Goal: Obtain resource: Obtain resource

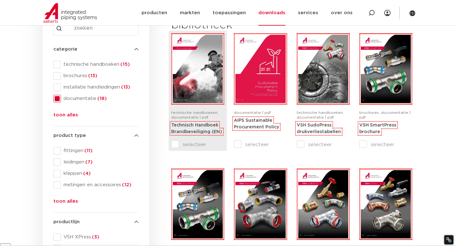
click at [173, 144] on input "selecteer" at bounding box center [184, 145] width 27 height 8
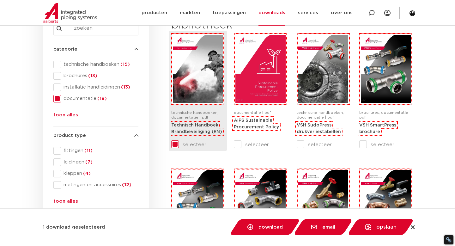
click at [173, 145] on input "selecteer" at bounding box center [184, 145] width 27 height 8
checkbox input "false"
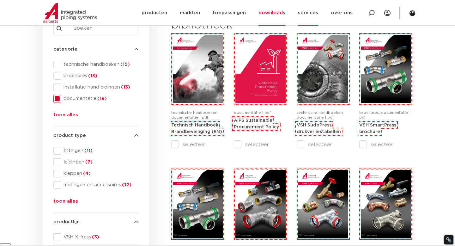
click at [312, 13] on link "services" at bounding box center [308, 13] width 20 height 26
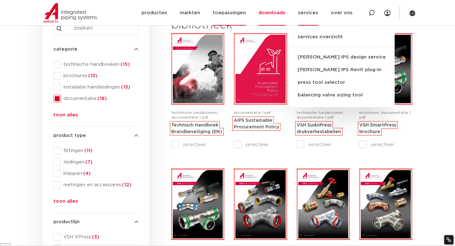
click at [234, 14] on link "toepassingen" at bounding box center [229, 13] width 33 height 26
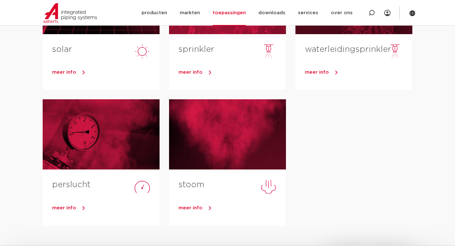
scroll to position [281, 0]
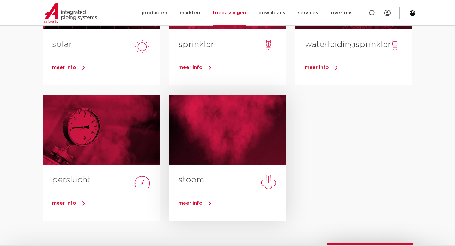
click at [218, 145] on div at bounding box center [227, 129] width 117 height 70
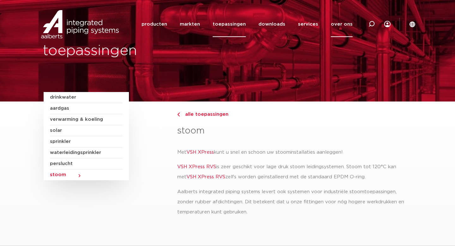
click at [345, 21] on link "over ons" at bounding box center [342, 24] width 22 height 26
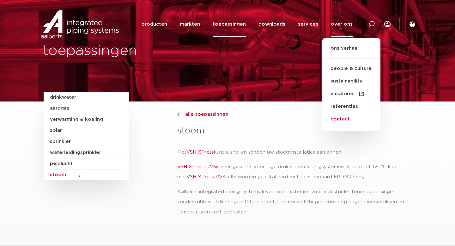
click at [343, 119] on link "contact" at bounding box center [351, 119] width 58 height 13
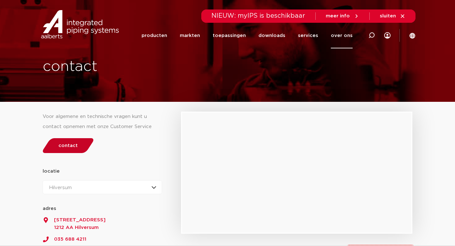
click at [69, 146] on span "contact" at bounding box center [67, 145] width 19 height 5
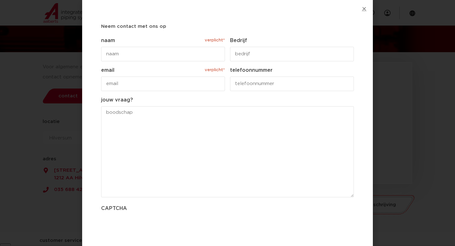
click at [364, 10] on icon "Close" at bounding box center [364, 8] width 5 height 5
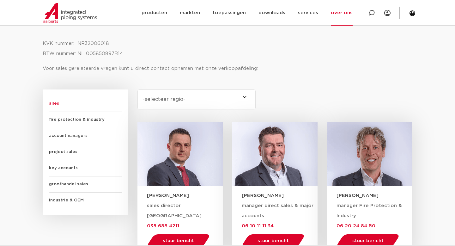
scroll to position [329, 0]
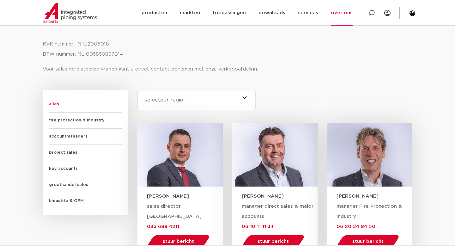
click at [60, 154] on span "project sales" at bounding box center [85, 153] width 73 height 16
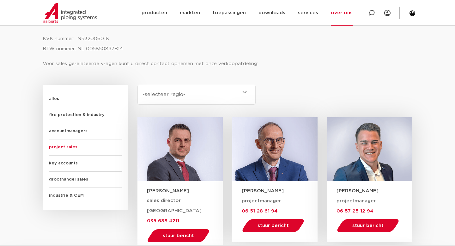
scroll to position [310, 0]
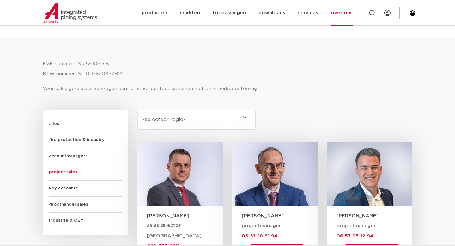
click at [54, 121] on span "alles" at bounding box center [85, 124] width 73 height 16
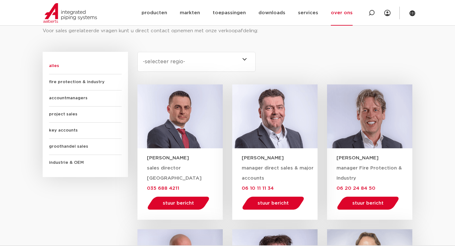
scroll to position [378, 0]
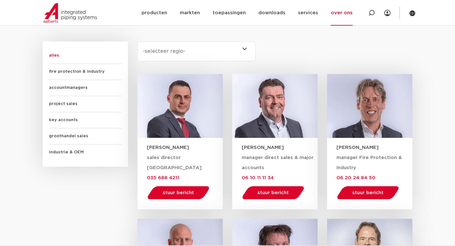
click at [178, 53] on select "-selecteer regio- Heel Nederland (7) Overijssel (3) Brabant (2) Drenthe (2) Gro…" at bounding box center [196, 51] width 118 height 20
select select "heel-nederland"
click at [137, 41] on select "-selecteer regio- Heel Nederland (7) Overijssel (3) Brabant (2) Drenthe (2) Gro…" at bounding box center [196, 51] width 118 height 20
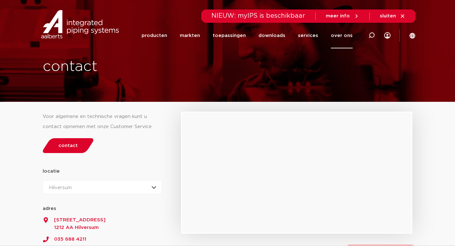
click at [134, 187] on div "Hilversum Hilversum Zeewolde" at bounding box center [102, 187] width 119 height 14
click at [65, 205] on li "Hilversum" at bounding box center [63, 202] width 40 height 13
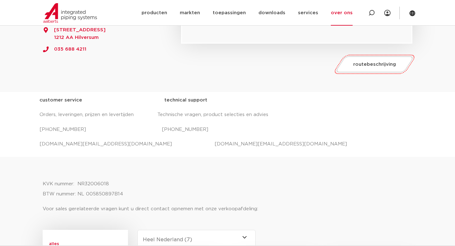
scroll to position [247, 0]
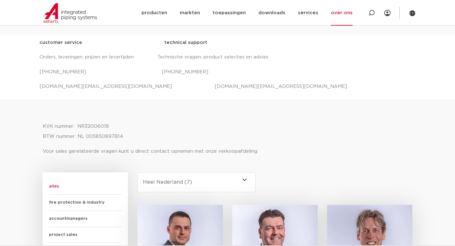
click at [186, 184] on select "-selecteer regio- Heel Nederland (7) Overijssel (3) Brabant (2) Drenthe (2) Gro…" at bounding box center [196, 182] width 118 height 20
select select
click at [137, 172] on select "-selecteer regio- Heel Nederland (7) Overijssel (3) Brabant (2) Drenthe (2) Gro…" at bounding box center [196, 182] width 118 height 20
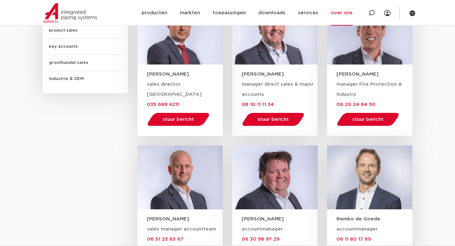
scroll to position [452, 0]
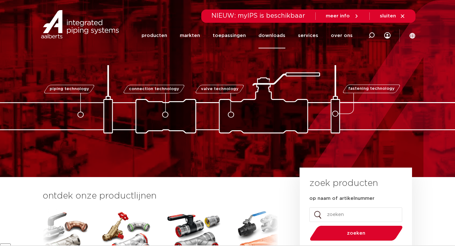
click at [276, 38] on link "downloads" at bounding box center [271, 36] width 27 height 26
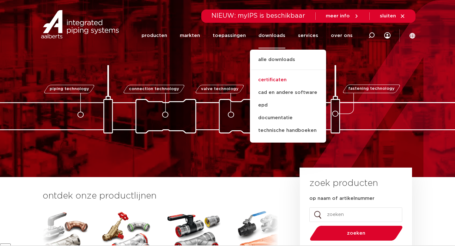
click at [270, 80] on link "certificaten" at bounding box center [288, 80] width 76 height 13
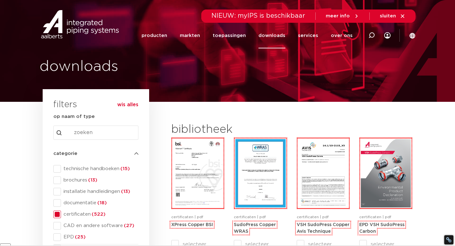
click at [276, 35] on link "downloads" at bounding box center [271, 36] width 27 height 26
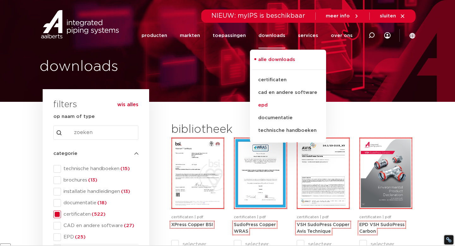
click at [267, 104] on link "epd" at bounding box center [288, 105] width 76 height 13
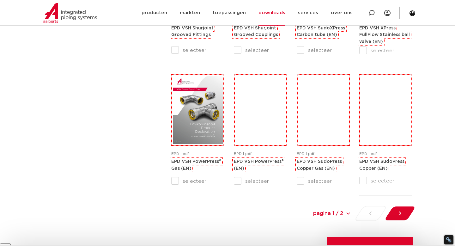
scroll to position [604, 0]
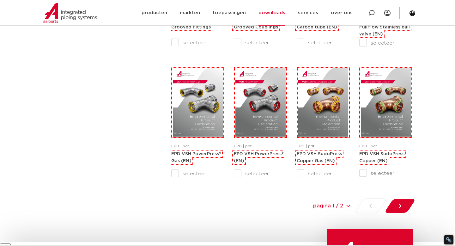
click at [375, 206] on div "pagina 1 / 2 pagina 1 / 2 1 2" at bounding box center [334, 205] width 166 height 15
click at [368, 206] on div "pagina 1 / 2 pagina 1 / 2 1 2" at bounding box center [334, 205] width 166 height 15
click at [395, 207] on div at bounding box center [399, 205] width 34 height 15
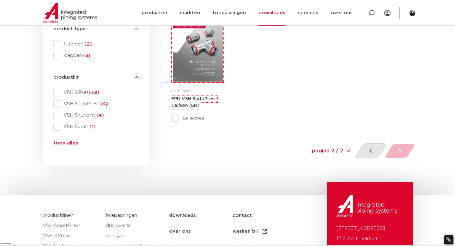
click at [371, 152] on icon at bounding box center [370, 151] width 2 height 4
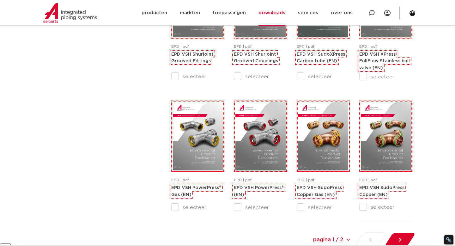
scroll to position [572, 0]
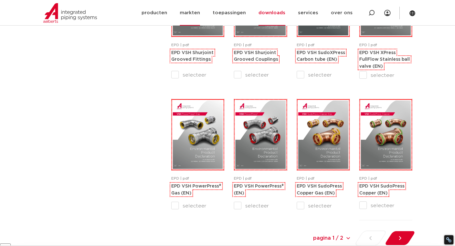
click at [193, 12] on link "markten" at bounding box center [190, 13] width 20 height 26
